Goal: Information Seeking & Learning: Learn about a topic

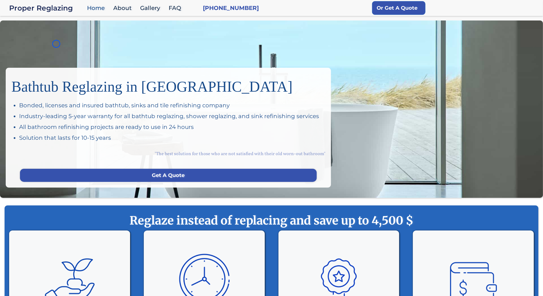
click at [56, 44] on div "Bathtub Reglazing in San Francisco Bonded, licenses and insured bathtub, sinks …" at bounding box center [271, 110] width 543 height 178
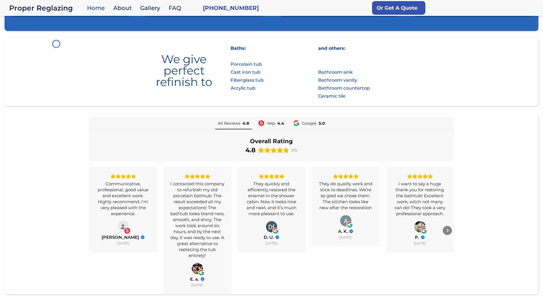
scroll to position [357, 0]
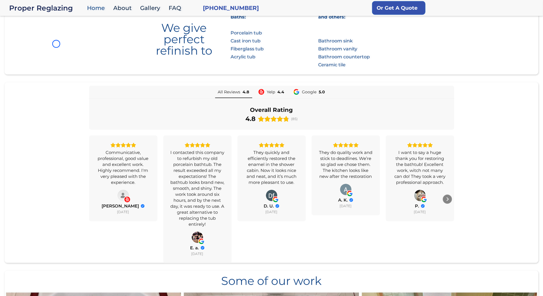
click at [56, 44] on section "We give perfect refinish to Baths: Porcelain tub Cast iron tub Fiberglass tub A…" at bounding box center [271, 40] width 533 height 67
click at [30, 36] on section "We give perfect refinish to Baths: Porcelain tub Cast iron tub Fiberglass tub A…" at bounding box center [271, 40] width 533 height 67
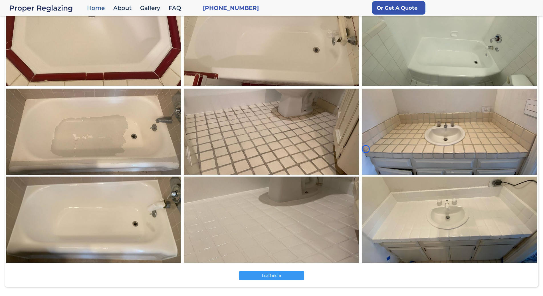
scroll to position [747, 0]
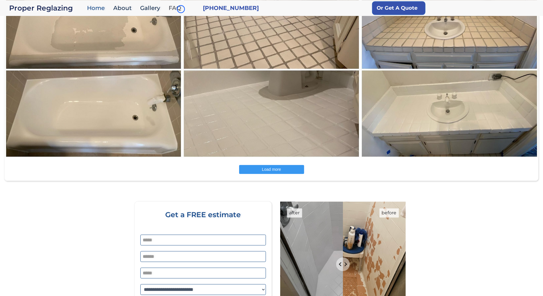
click at [181, 9] on link "FAQ" at bounding box center [176, 8] width 21 height 12
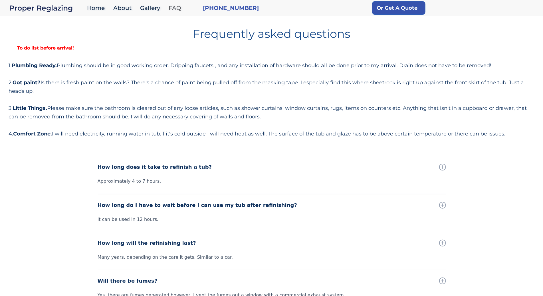
click at [181, 9] on link "FAQ" at bounding box center [176, 8] width 21 height 12
click at [46, 54] on div "Frequently asked questions To do list before arrival! 1. Plumbing Ready. Plumbi…" at bounding box center [271, 81] width 525 height 115
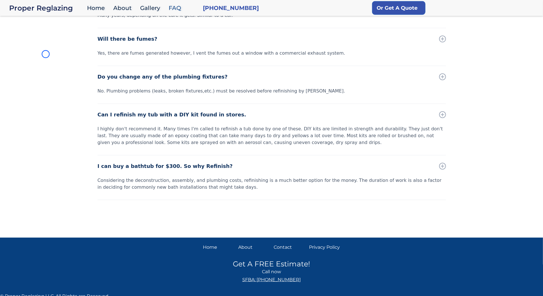
scroll to position [246, 0]
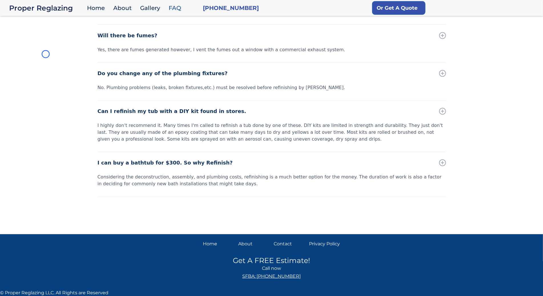
click at [46, 54] on div "How long does it take to refinish a tub? Approximately 4 to 7 hours. How long d…" at bounding box center [271, 70] width 543 height 318
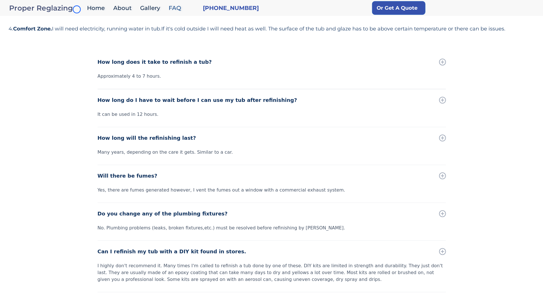
click at [77, 9] on div "Proper Reglazing" at bounding box center [46, 8] width 75 height 8
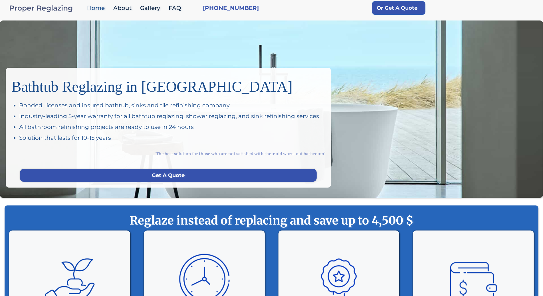
click at [77, 9] on div "Proper Reglazing" at bounding box center [46, 8] width 75 height 8
click at [30, 36] on div "Bathtub Reglazing in San Francisco Bonded, licenses and insured bathtub, sinks …" at bounding box center [271, 110] width 543 height 178
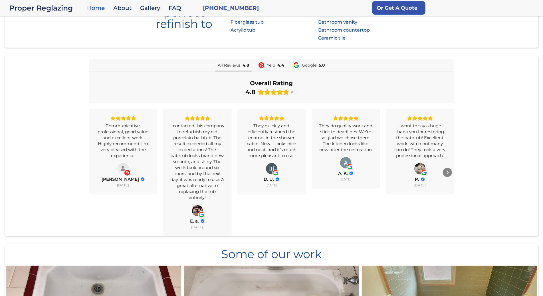
scroll to position [436, 0]
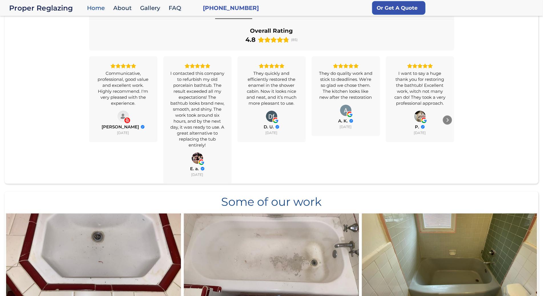
click at [30, 36] on div "All Reviews 4.8 Yelp 4.4 Google 5.0 Overall Rating 4.8 (85) Communicative, prof…" at bounding box center [271, 96] width 533 height 178
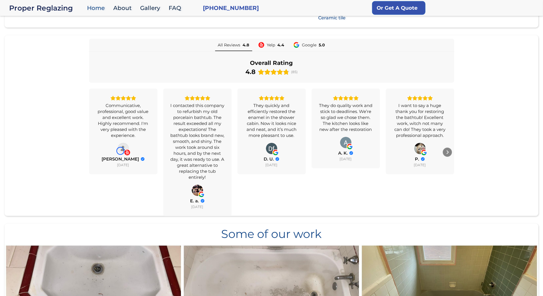
click at [120, 151] on icon "Avatar stub icon" at bounding box center [123, 149] width 6 height 6
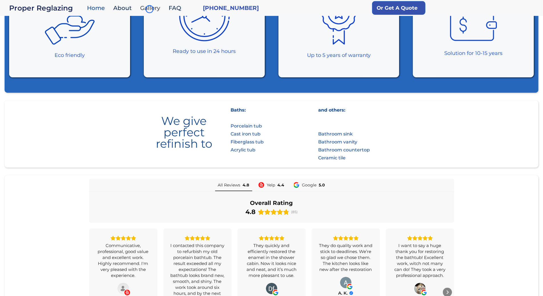
click at [149, 9] on link "Gallery" at bounding box center [151, 8] width 29 height 12
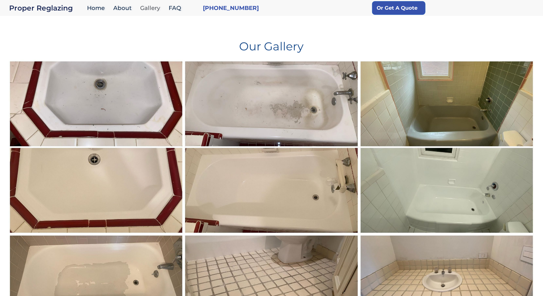
click at [149, 9] on link "Gallery" at bounding box center [151, 8] width 29 height 12
click at [50, 48] on h1 "Our Gallery" at bounding box center [271, 44] width 525 height 16
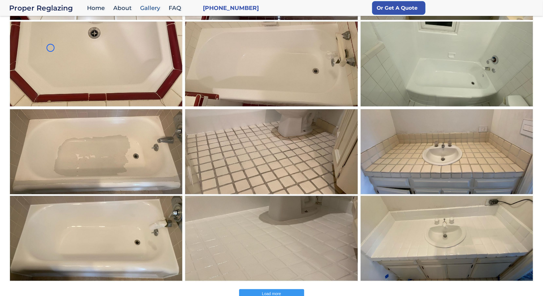
scroll to position [178, 0]
